Goal: Task Accomplishment & Management: Manage account settings

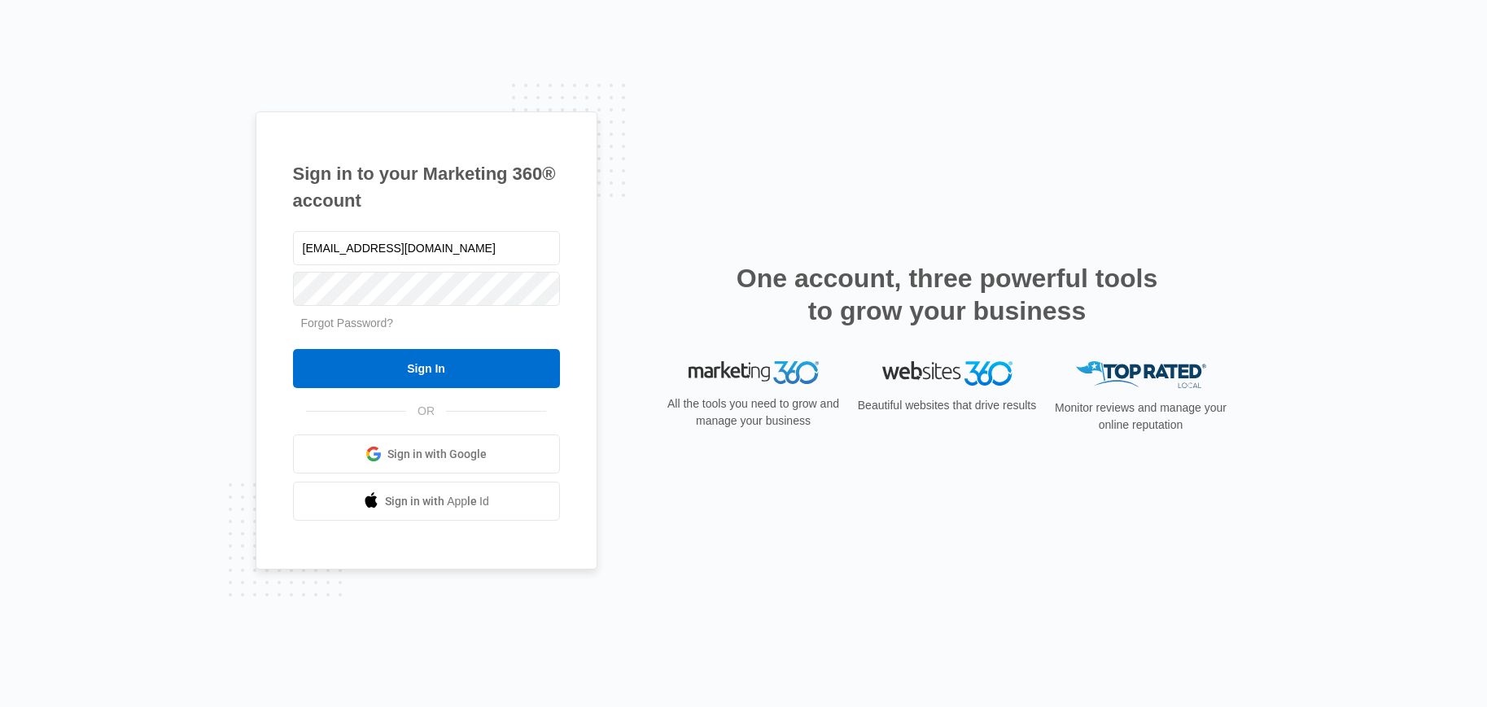
type input "[EMAIL_ADDRESS][DOMAIN_NAME]"
click at [293, 349] on input "Sign In" at bounding box center [426, 368] width 267 height 39
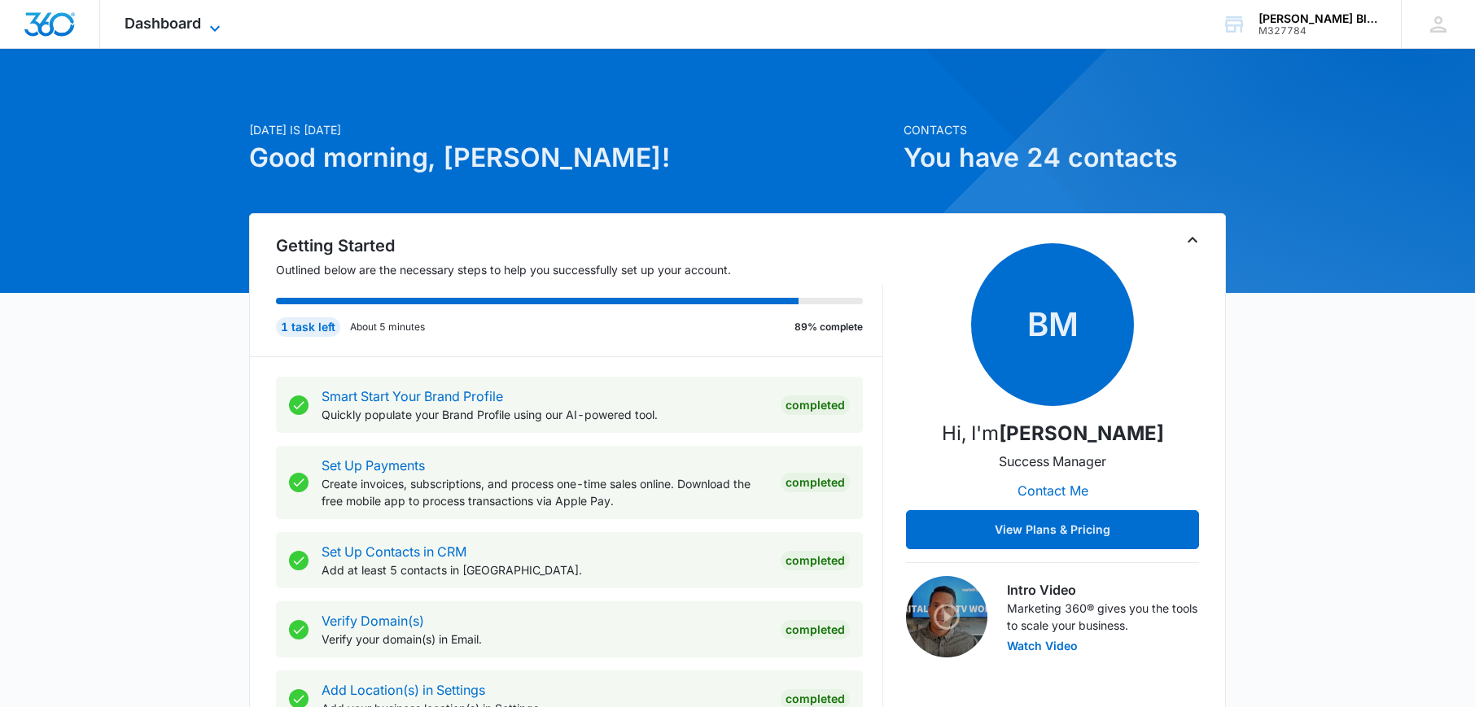
click at [170, 24] on span "Dashboard" at bounding box center [163, 23] width 77 height 17
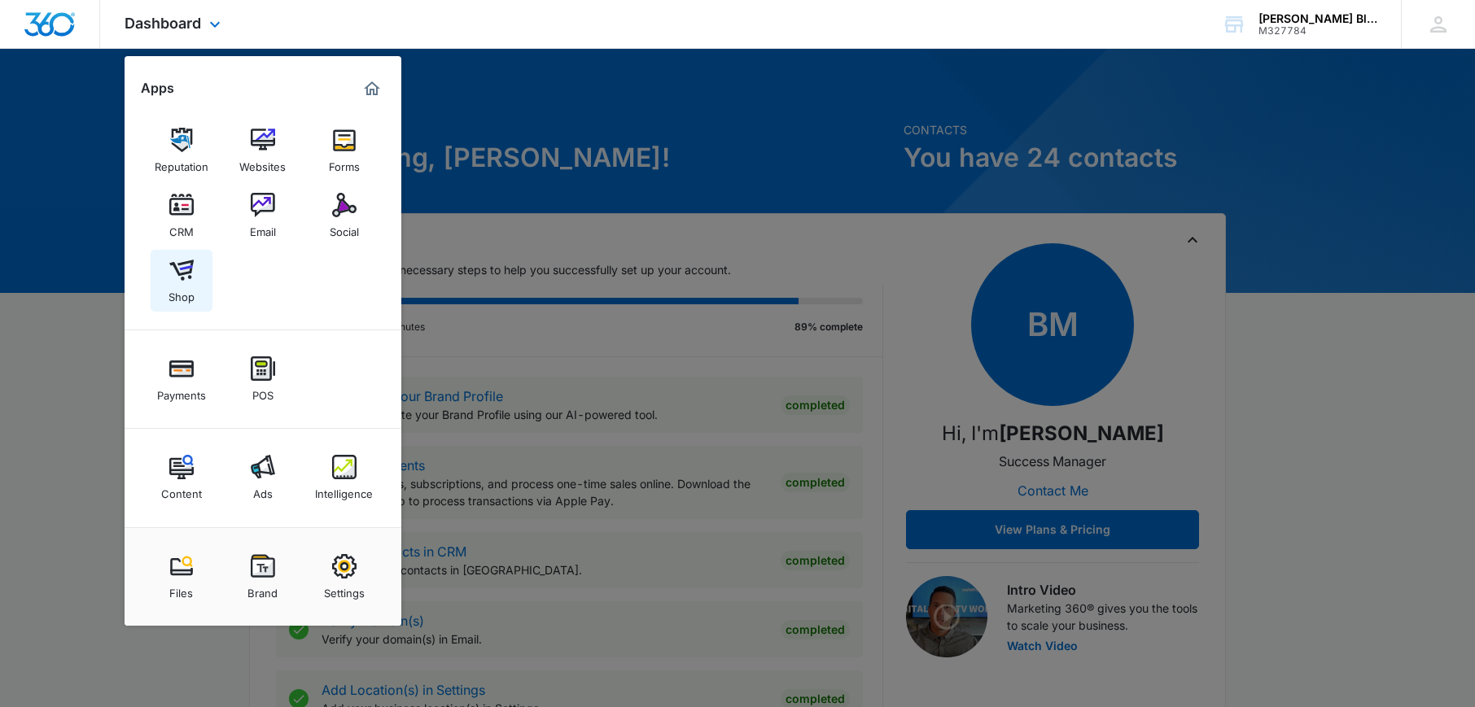
click at [186, 278] on img at bounding box center [181, 270] width 24 height 24
